Goal: Information Seeking & Learning: Check status

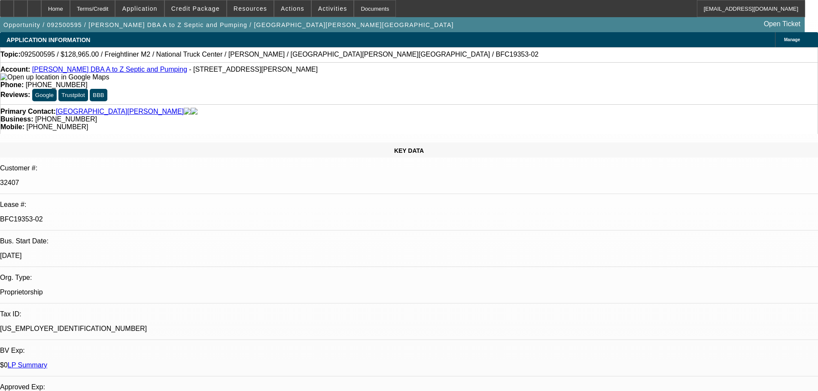
select select "0"
select select "6"
select select "0"
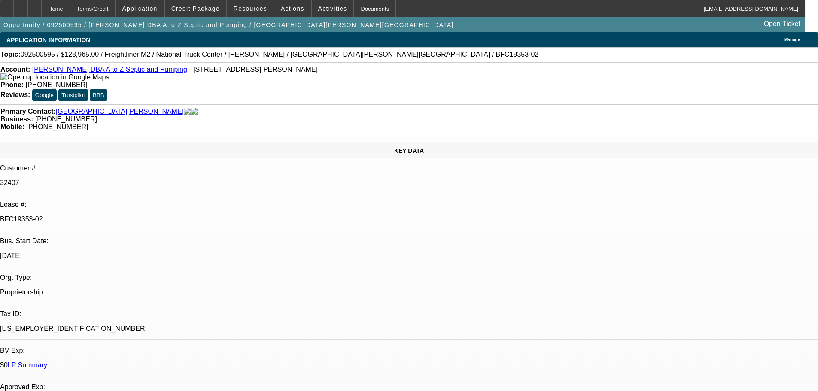
select select "0"
select select "6"
select select "0"
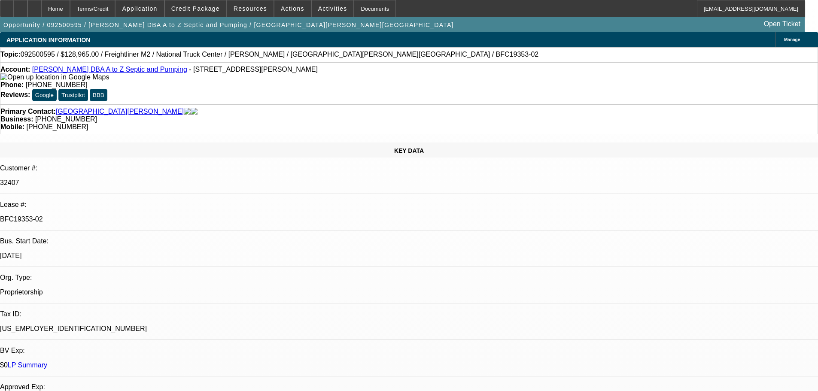
select select "0"
select select "6"
select select "0"
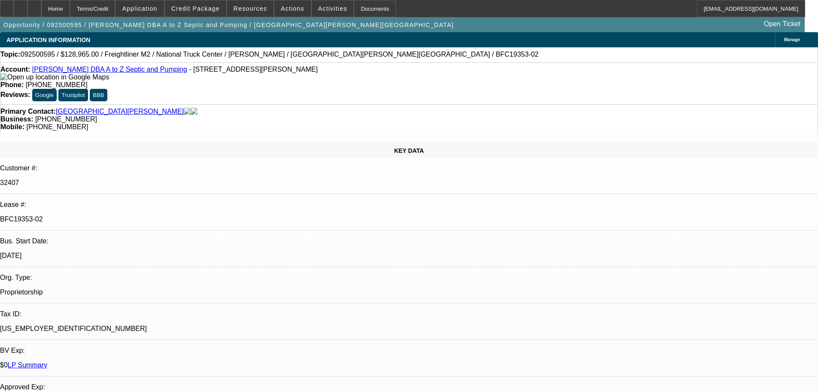
select select "6"
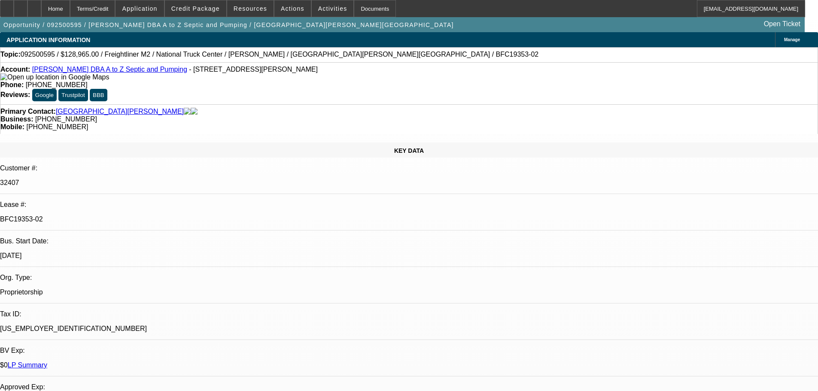
drag, startPoint x: 588, startPoint y: 188, endPoint x: 597, endPoint y: 188, distance: 9.1
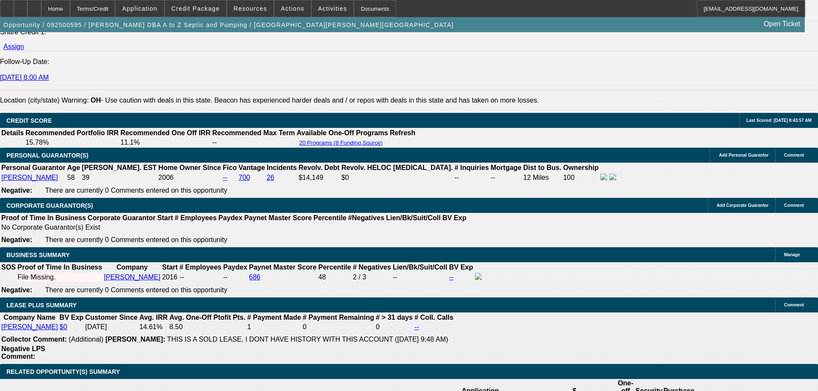
scroll to position [1288, 0]
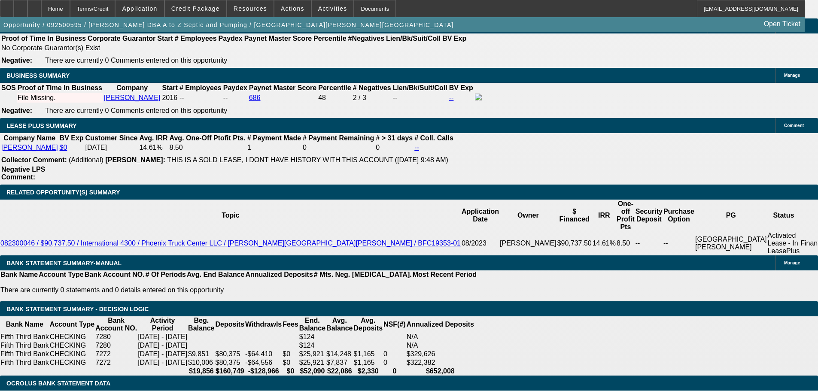
scroll to position [1331, 0]
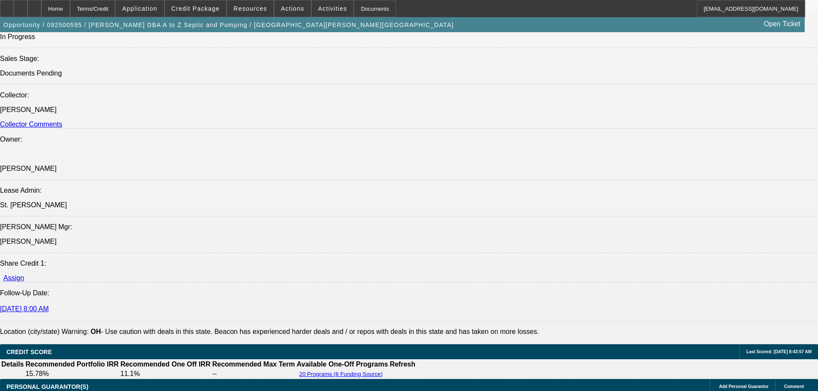
scroll to position [1073, 0]
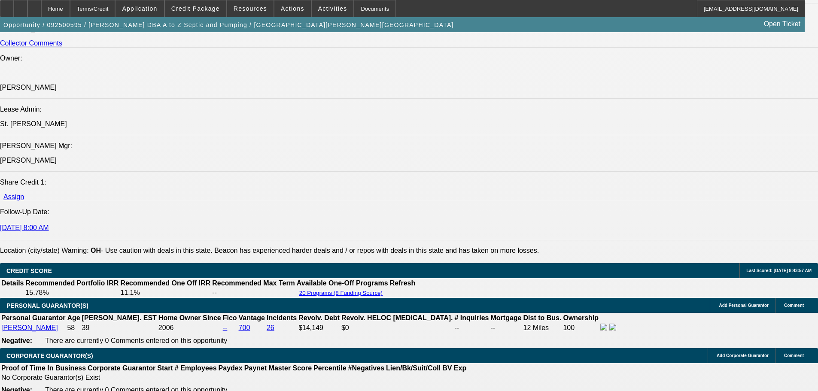
click at [34, 6] on icon at bounding box center [34, 6] width 0 height 0
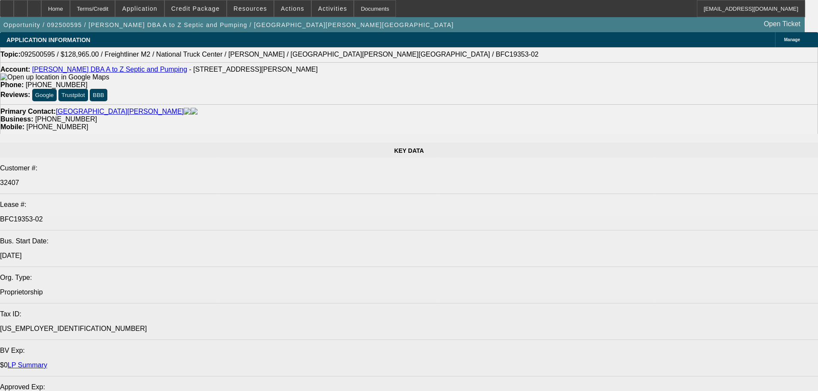
select select "0"
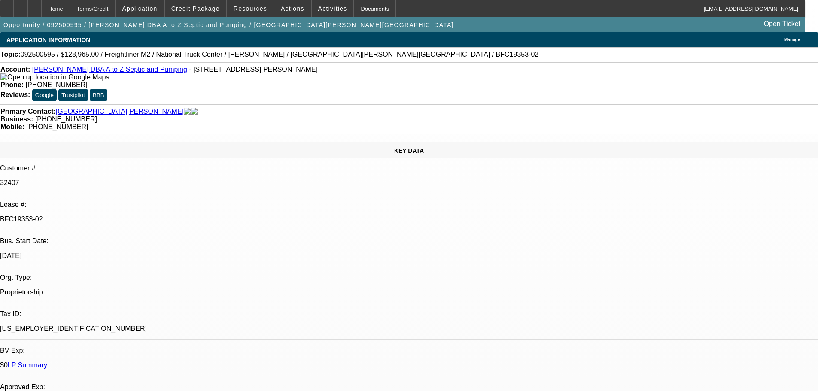
select select "0"
select select "6"
select select "0"
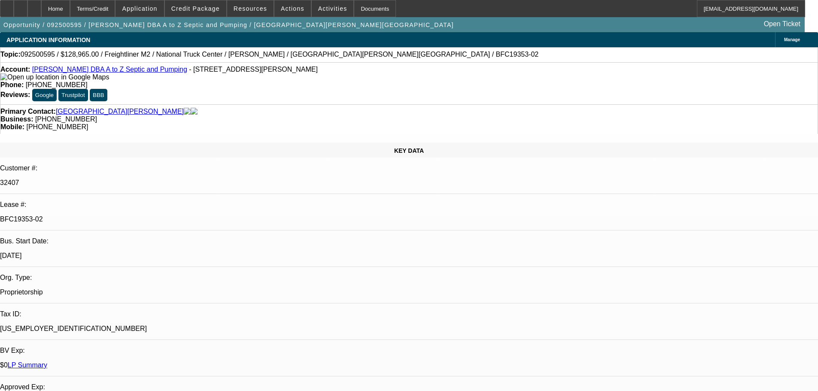
select select "0"
select select "6"
select select "0"
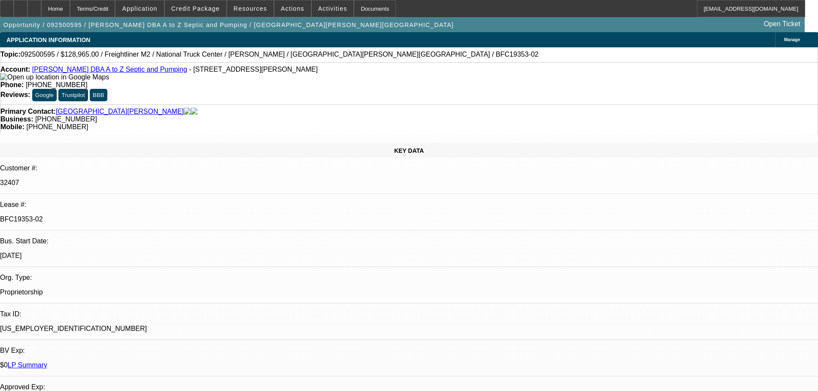
select select "6"
select select "0"
select select "6"
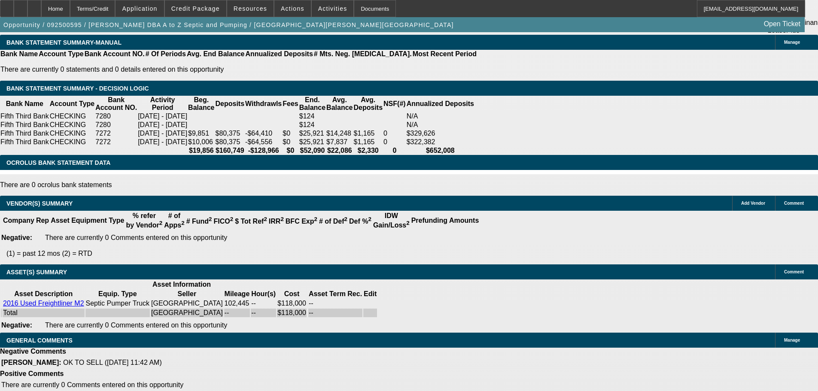
drag, startPoint x: 357, startPoint y: 285, endPoint x: 356, endPoint y: 331, distance: 46.4
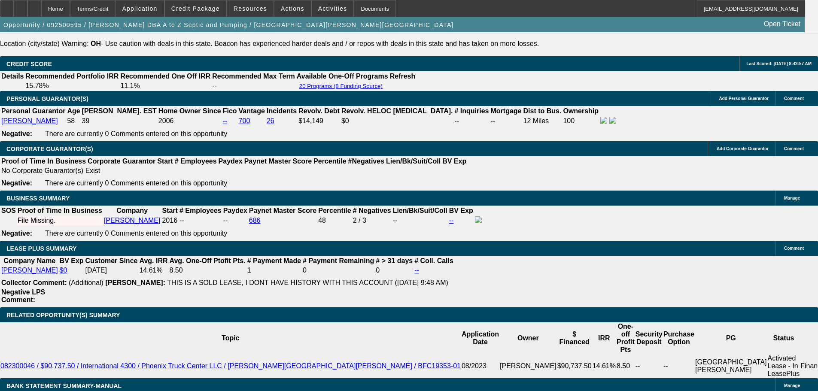
scroll to position [1342, 0]
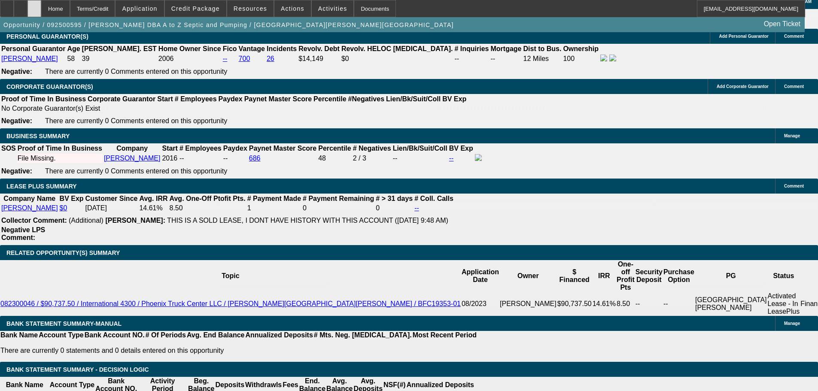
click at [41, 7] on div at bounding box center [34, 8] width 14 height 17
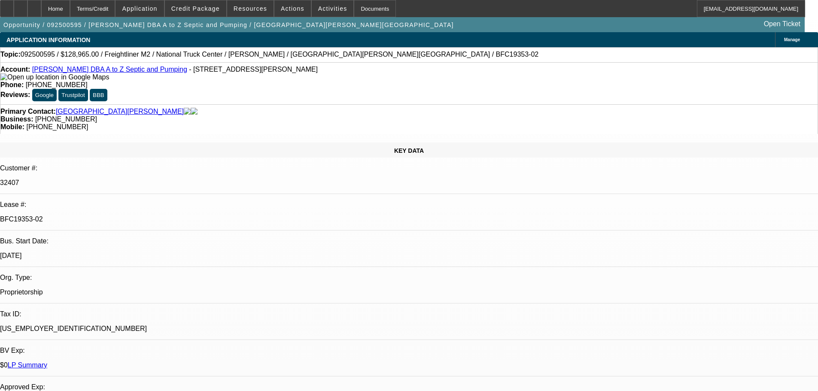
select select "0"
select select "6"
select select "0"
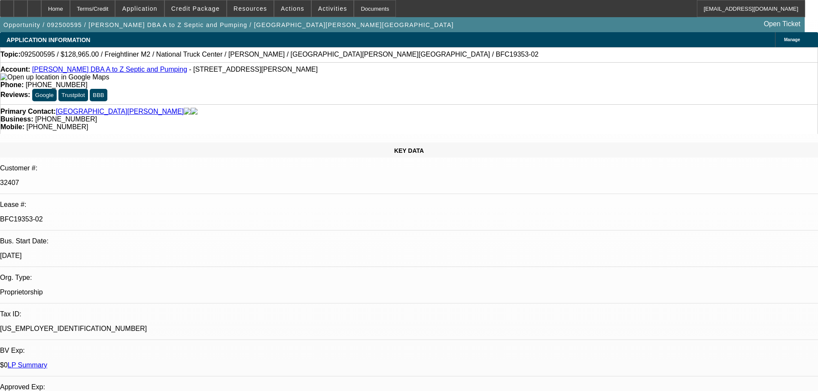
select select "0"
select select "6"
select select "0"
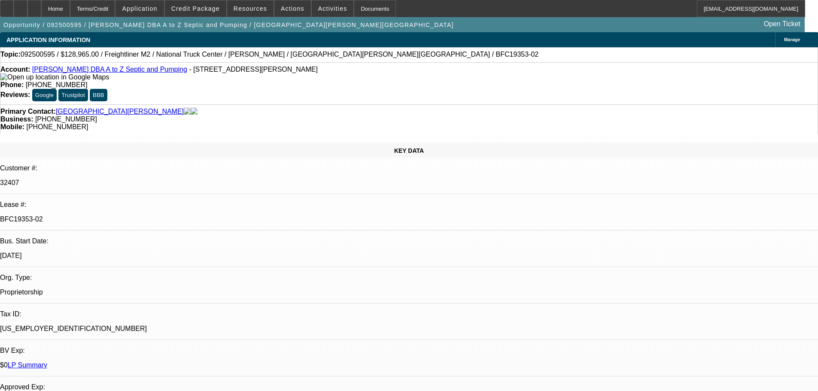
select select "0"
select select "6"
select select "0"
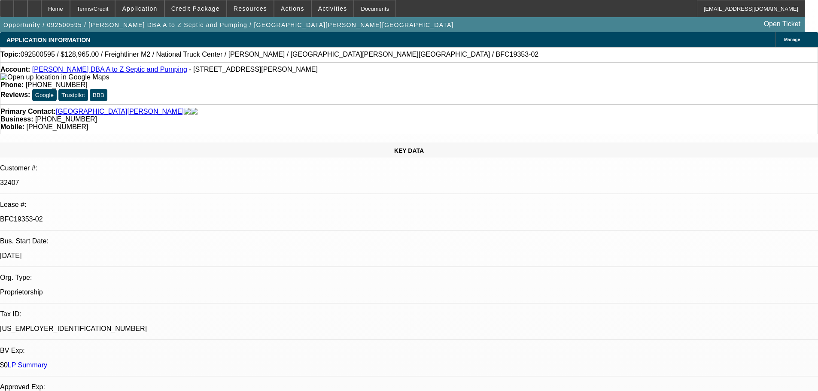
select select "6"
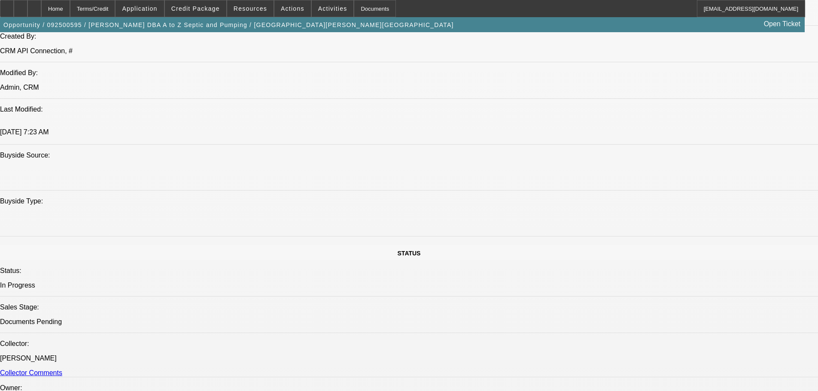
drag, startPoint x: 419, startPoint y: 292, endPoint x: 431, endPoint y: 376, distance: 85.1
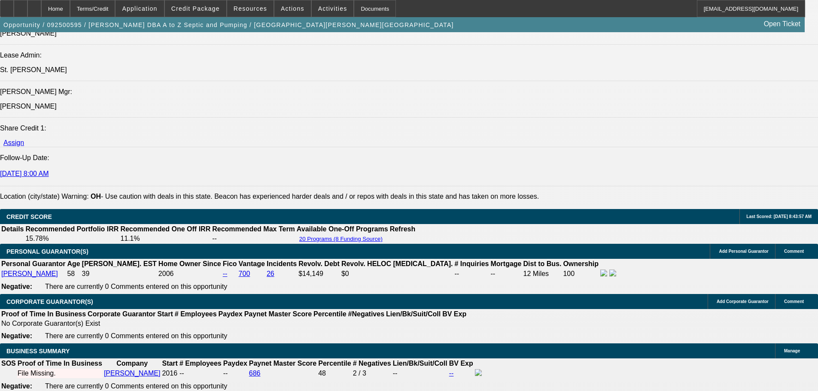
scroll to position [1217, 0]
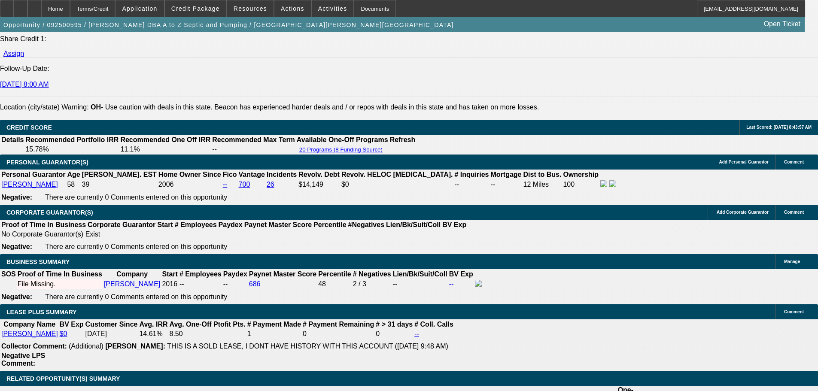
drag, startPoint x: 639, startPoint y: 95, endPoint x: 640, endPoint y: 121, distance: 26.2
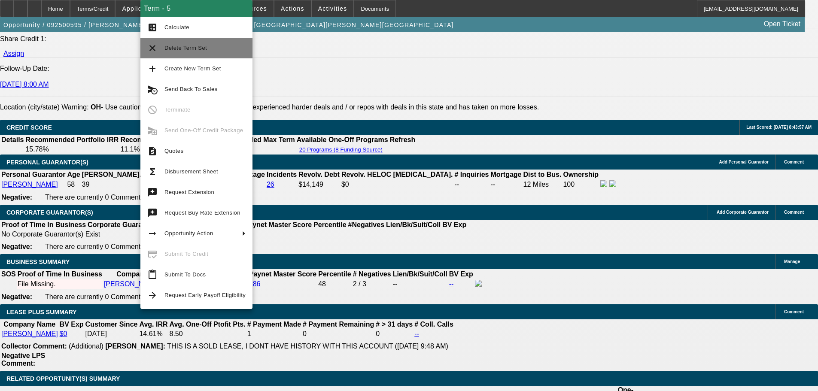
click at [217, 48] on span "Delete Term Set" at bounding box center [204, 48] width 81 height 10
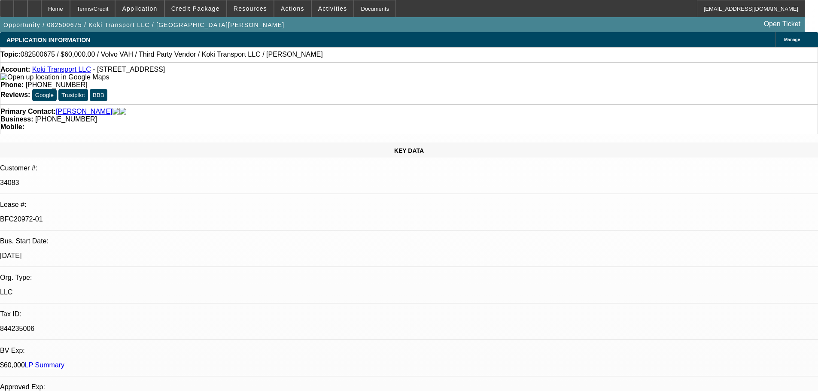
select select "0.2"
select select "2"
select select "0"
select select "6"
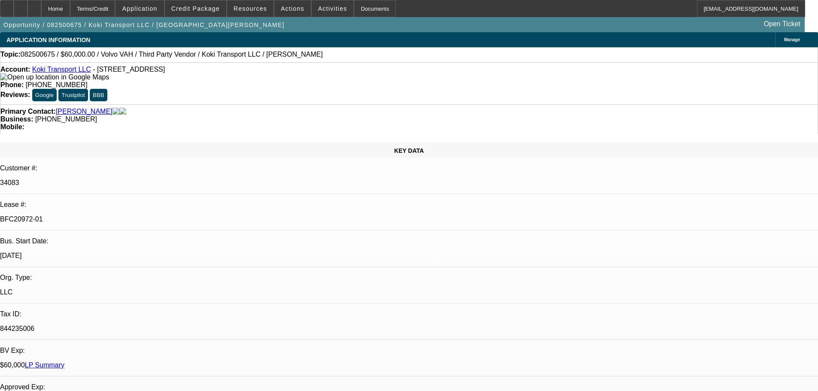
select select "0"
select select "2"
select select "0.1"
select select "4"
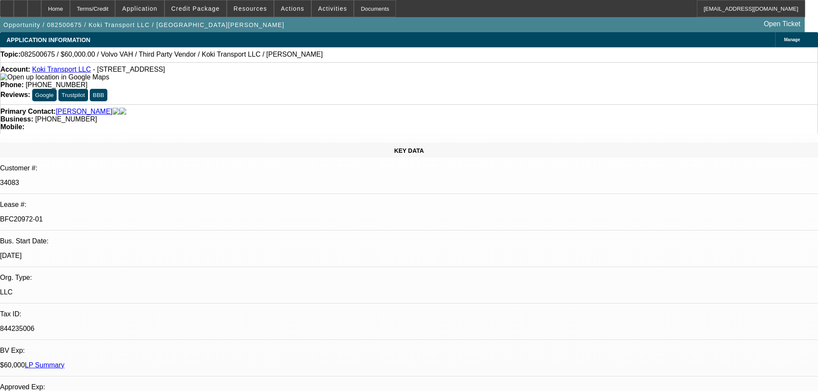
select select "0.2"
select select "2"
select select "0.1"
select select "4"
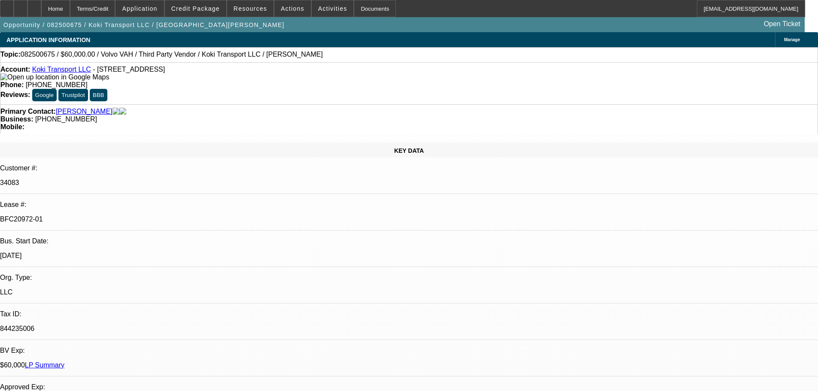
select select "0.15"
select select "2"
select select "0.1"
select select "4"
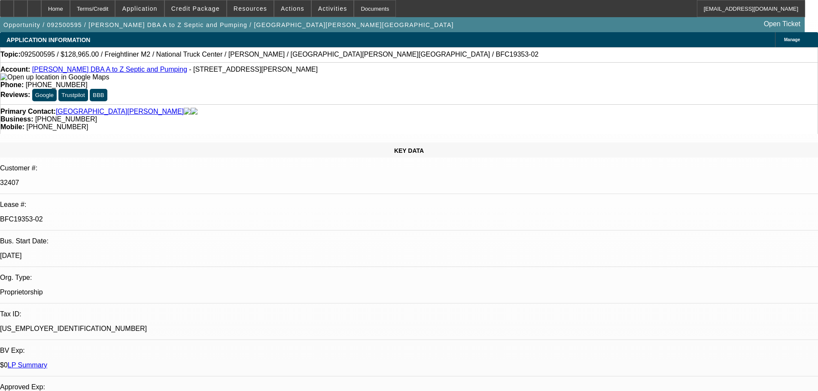
select select "0"
select select "6"
select select "0"
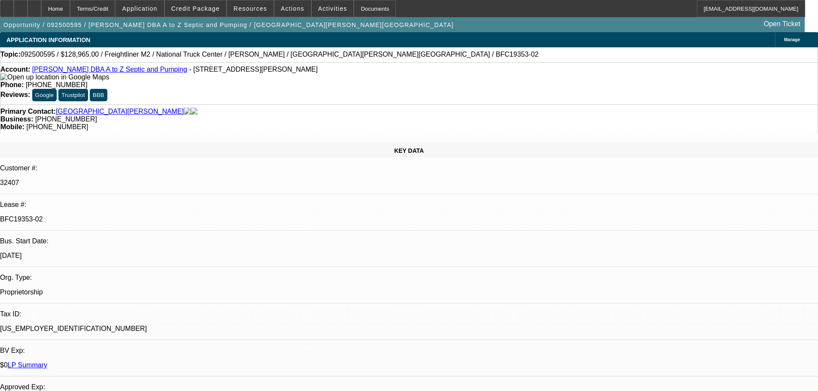
select select "0"
select select "6"
select select "0"
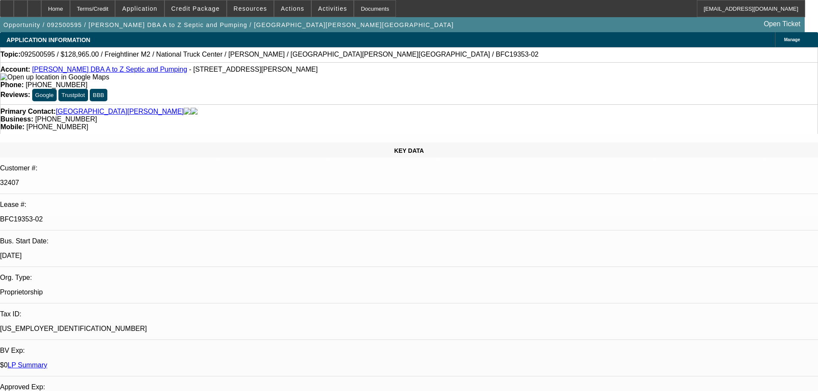
select select "0"
select select "6"
select select "0"
select select "2"
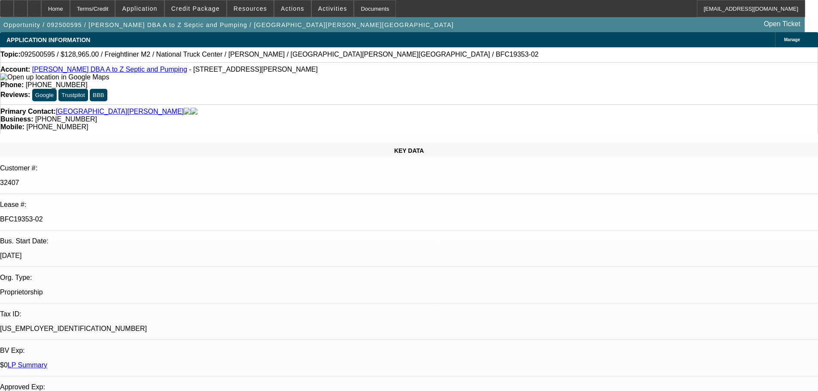
select select "0"
select select "6"
drag, startPoint x: 79, startPoint y: 182, endPoint x: 53, endPoint y: 95, distance: 91.0
